Goal: Transaction & Acquisition: Purchase product/service

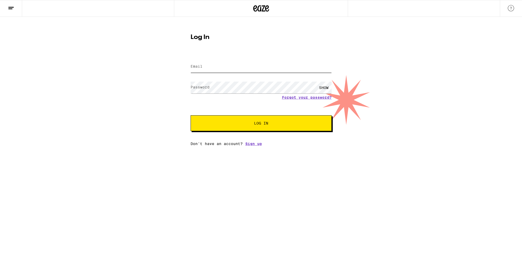
type input "[EMAIL_ADDRESS][DOMAIN_NAME]"
click at [261, 124] on button "Log In" at bounding box center [260, 123] width 141 height 16
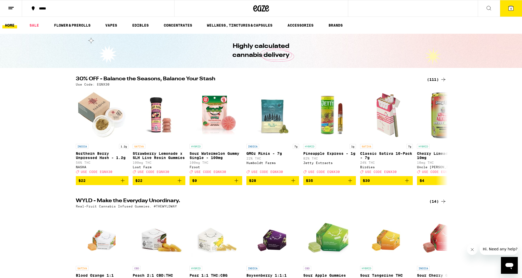
click at [488, 7] on icon at bounding box center [488, 8] width 6 height 6
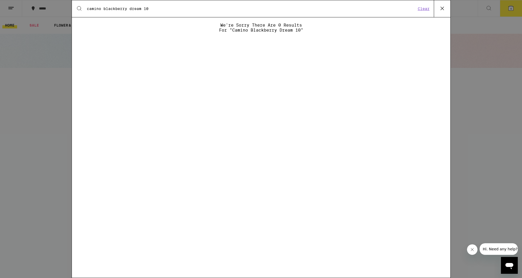
type input "camino blackberry dream 10"
click at [427, 8] on button "Clear" at bounding box center [423, 8] width 15 height 5
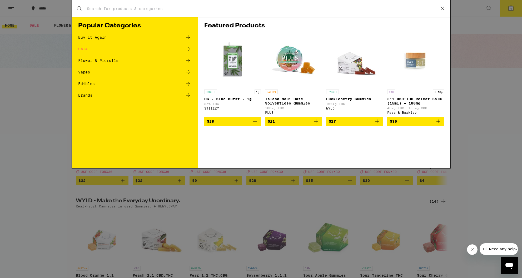
click at [135, 9] on input "Search for Products" at bounding box center [260, 8] width 347 height 5
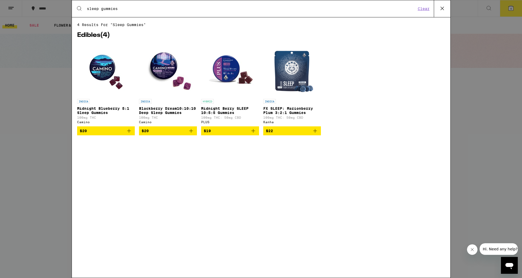
type input "sleep gummies"
click at [157, 76] on img "Open page for Blackberry Dream10:10:10 Deep Sleep Gummies from Camino" at bounding box center [167, 70] width 53 height 53
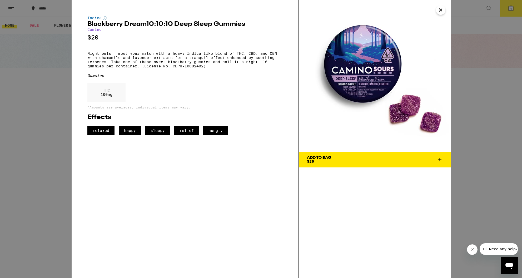
click at [439, 158] on icon at bounding box center [439, 160] width 4 height 4
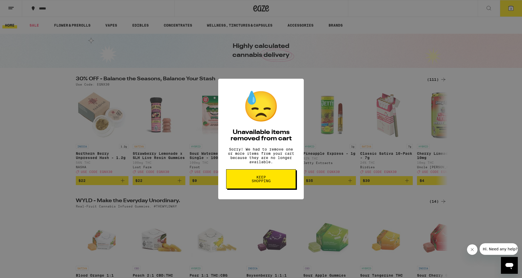
scroll to position [-1, 0]
click at [262, 180] on span "Keep Shopping" at bounding box center [260, 178] width 27 height 7
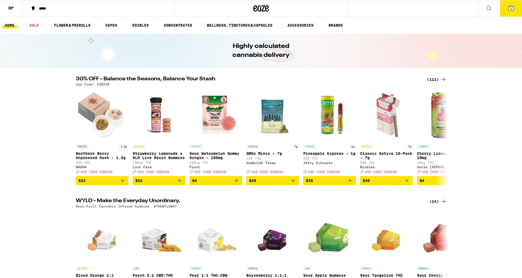
click at [511, 8] on span "3" at bounding box center [511, 8] width 2 height 3
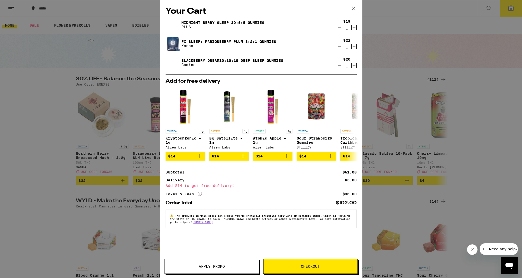
click at [353, 65] on icon "Increment" at bounding box center [353, 65] width 5 height 6
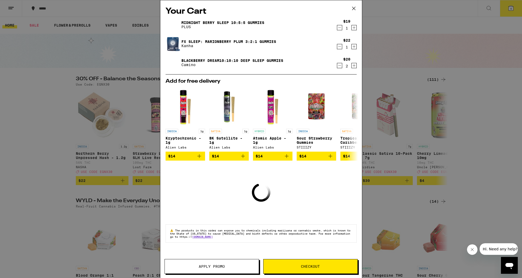
click at [353, 65] on icon "Increment" at bounding box center [353, 65] width 5 height 6
click at [354, 65] on icon "Increment" at bounding box center [353, 65] width 5 height 6
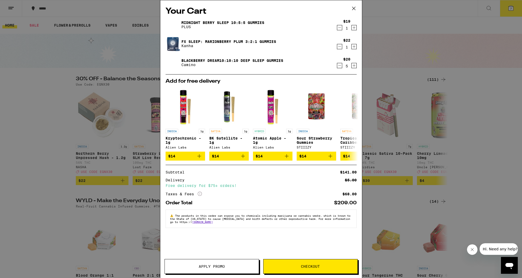
click at [340, 46] on icon "Decrement" at bounding box center [339, 46] width 5 height 6
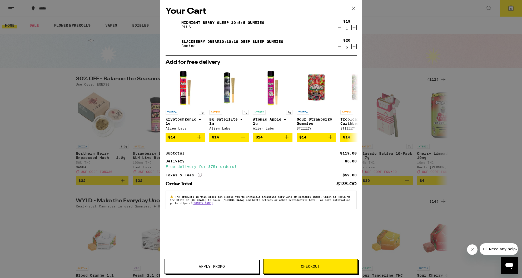
click at [340, 29] on icon "Decrement" at bounding box center [339, 27] width 5 height 6
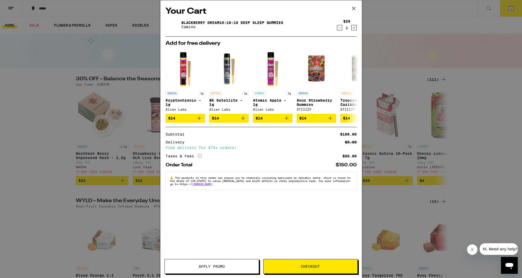
click at [353, 8] on icon at bounding box center [354, 8] width 8 height 8
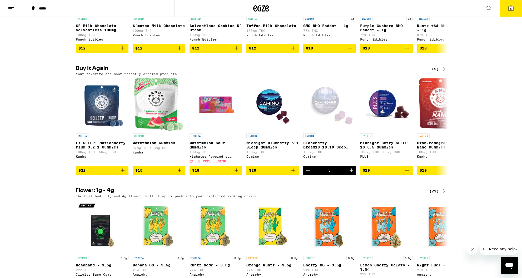
scroll to position [366, 0]
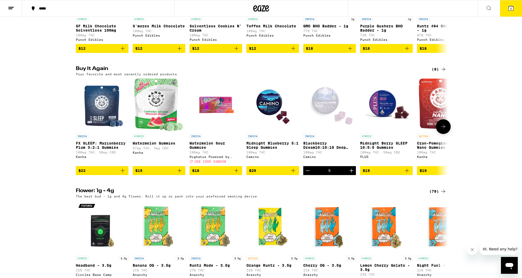
click at [443, 130] on icon at bounding box center [443, 126] width 6 height 6
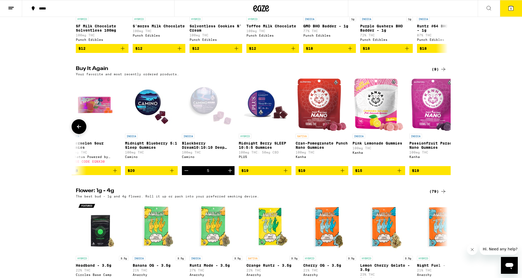
scroll to position [0, 141]
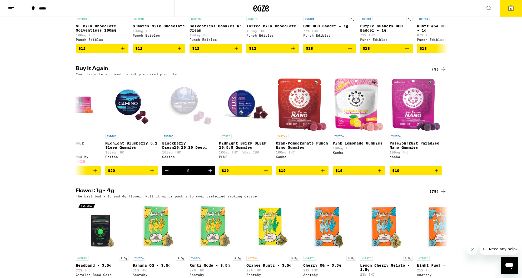
click at [444, 72] on icon at bounding box center [443, 69] width 6 height 6
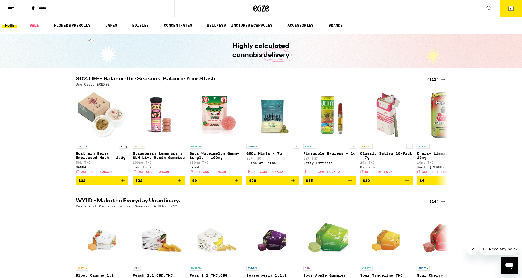
scroll to position [0, 0]
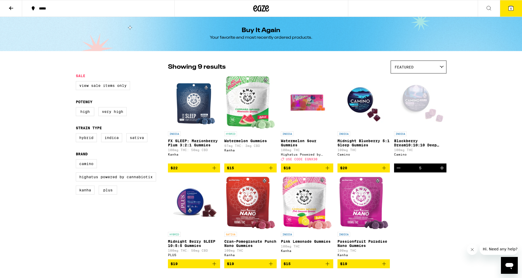
click at [487, 7] on icon at bounding box center [488, 8] width 6 height 6
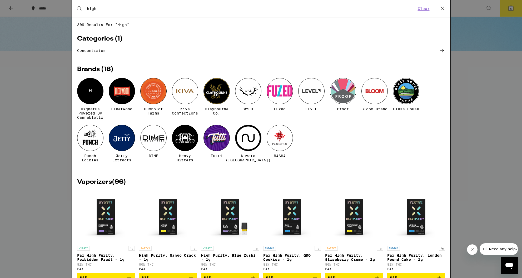
type input "high"
click at [184, 142] on div at bounding box center [185, 138] width 26 height 26
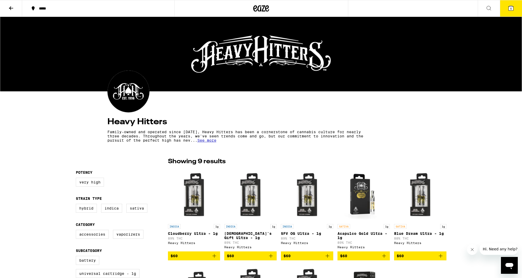
click at [510, 11] on icon at bounding box center [510, 8] width 5 height 5
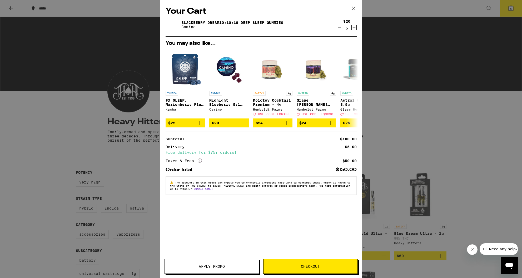
click at [307, 267] on span "Checkout" at bounding box center [310, 266] width 19 height 4
